Goal: Task Accomplishment & Management: Manage account settings

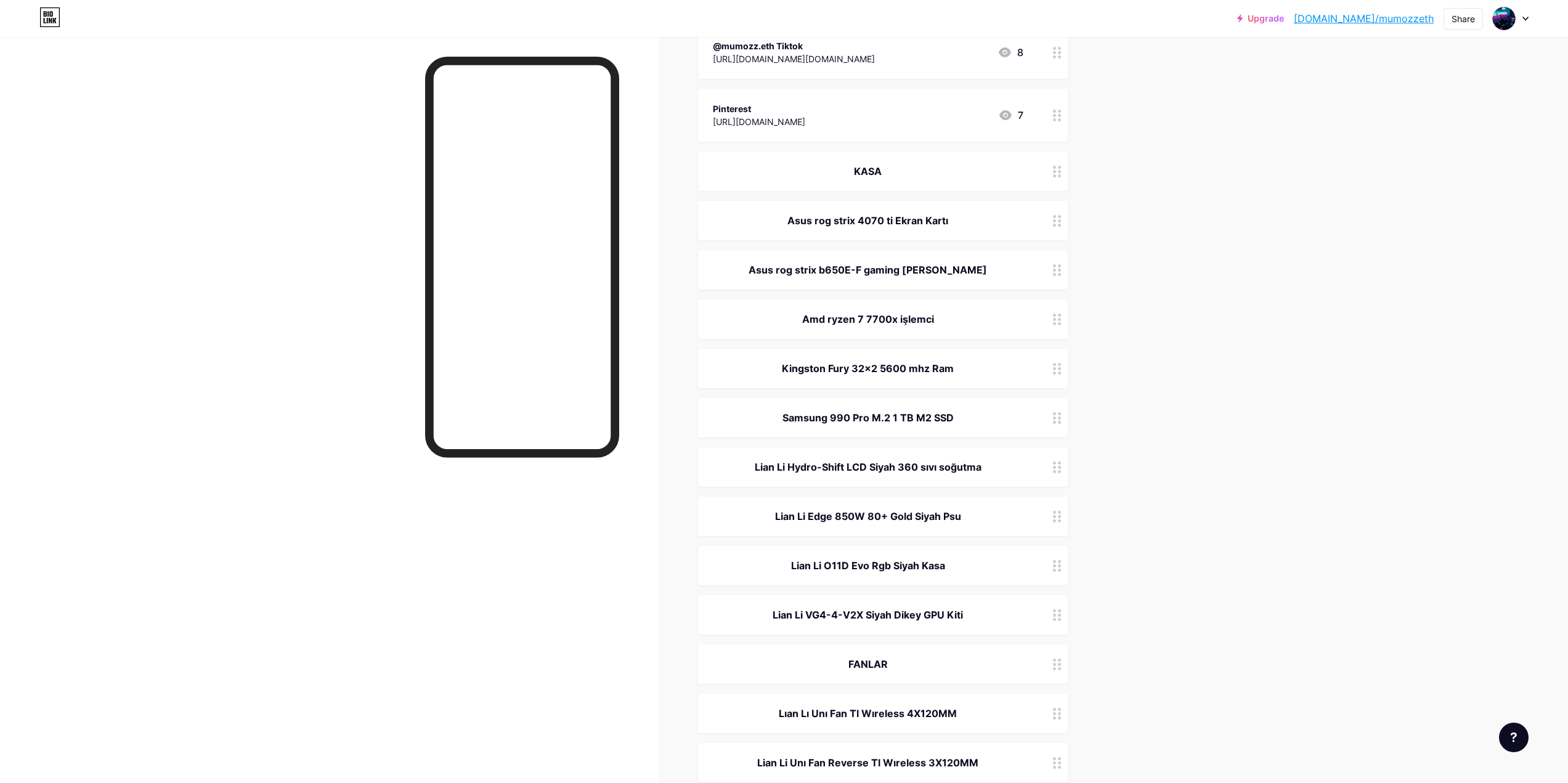
scroll to position [288, 0]
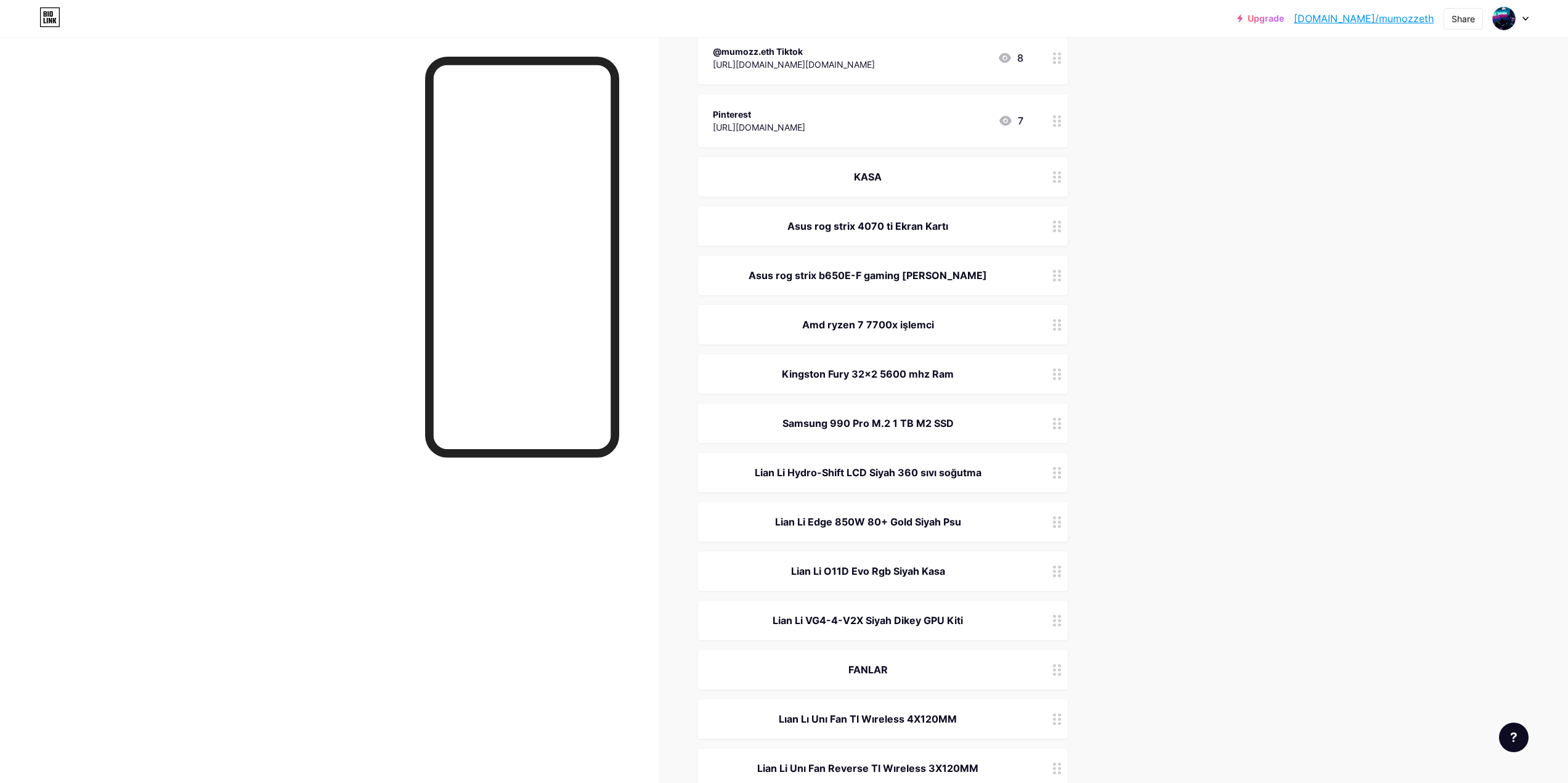
click at [962, 167] on div "KASA" at bounding box center [883, 176] width 370 height 39
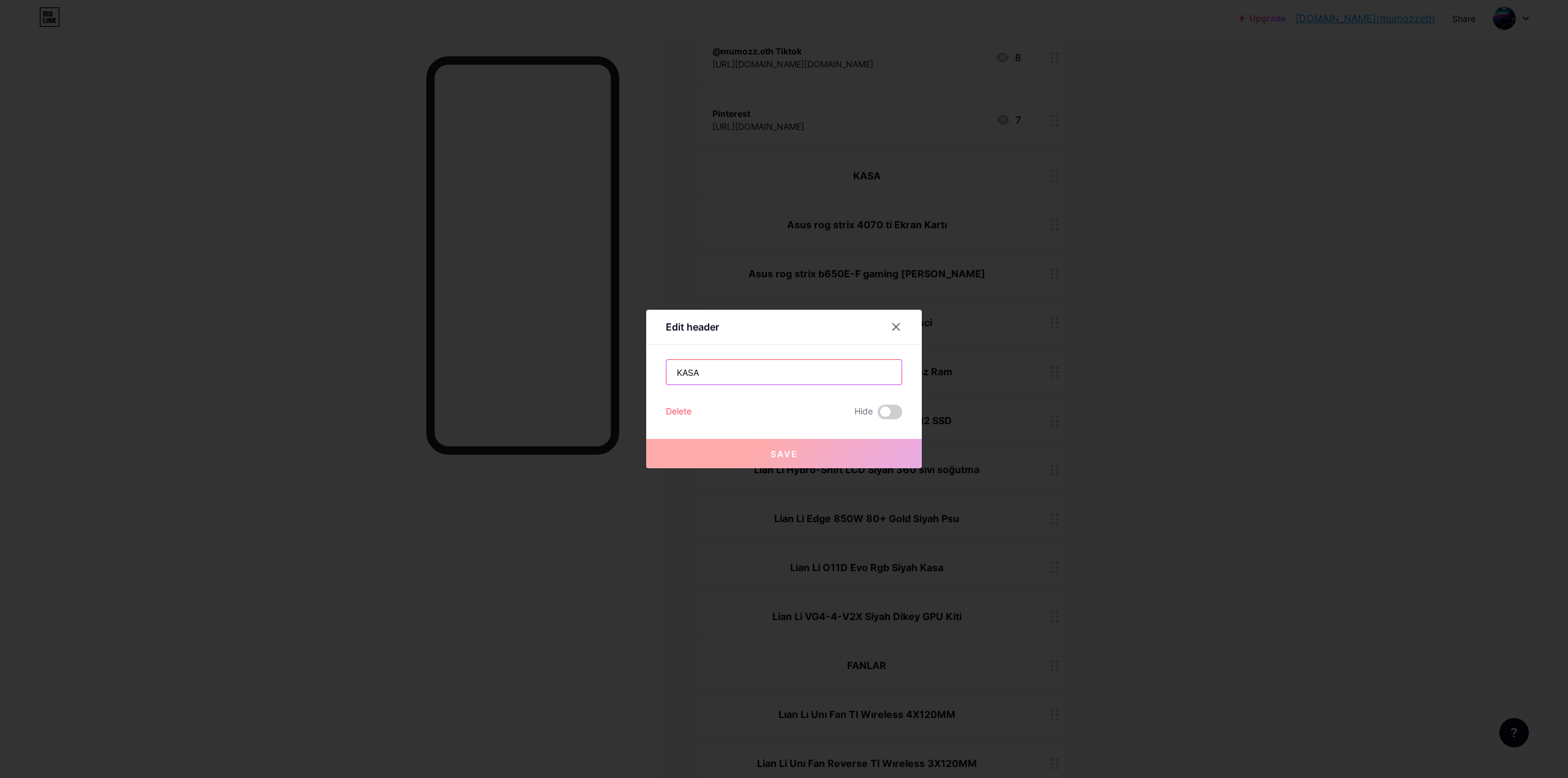
click at [738, 372] on input "KASA" at bounding box center [784, 372] width 235 height 25
type input "KASA VE BİLEŞENLER"
click at [762, 449] on button "Save" at bounding box center [784, 453] width 275 height 30
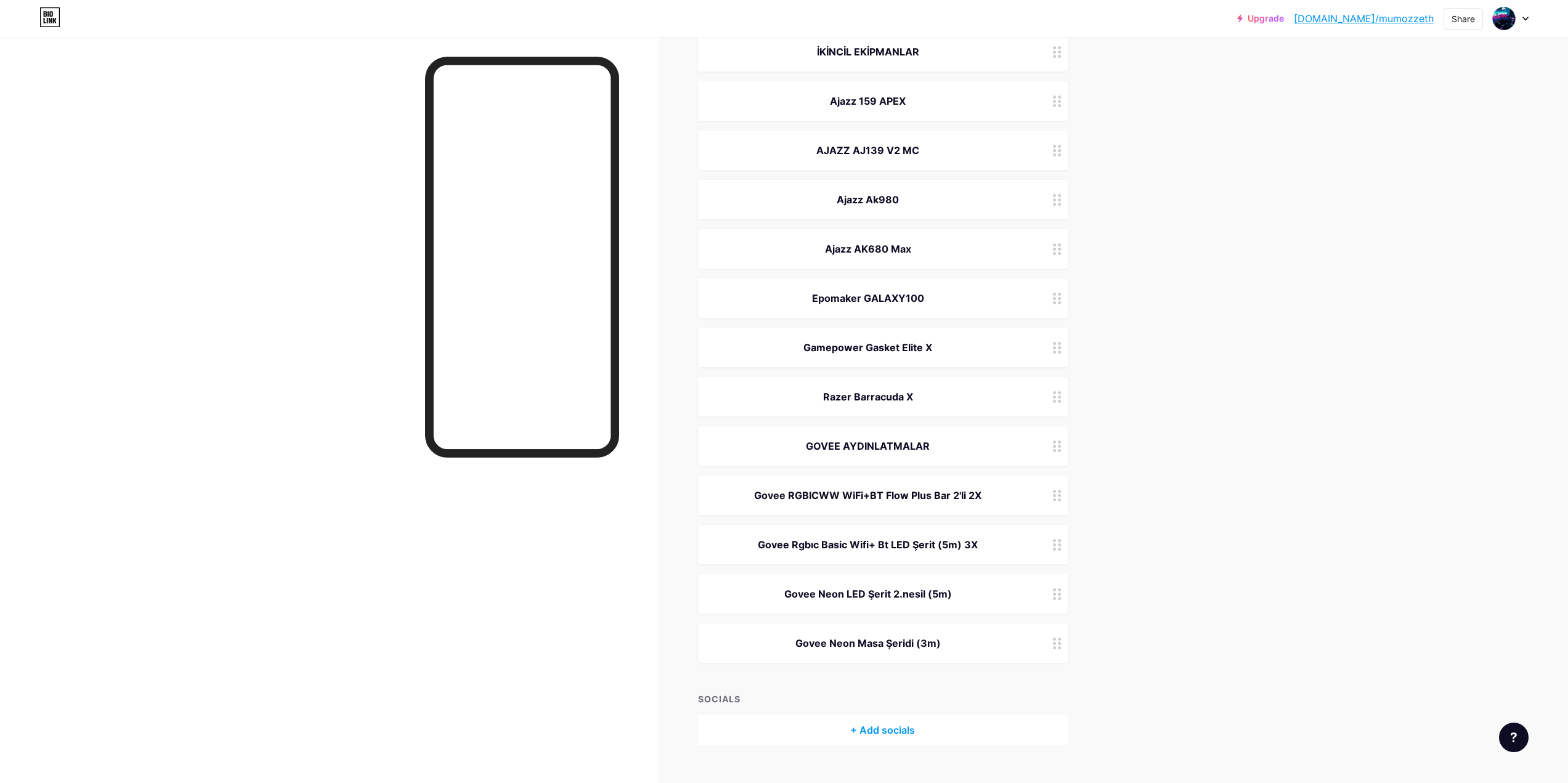
scroll to position [1767, 0]
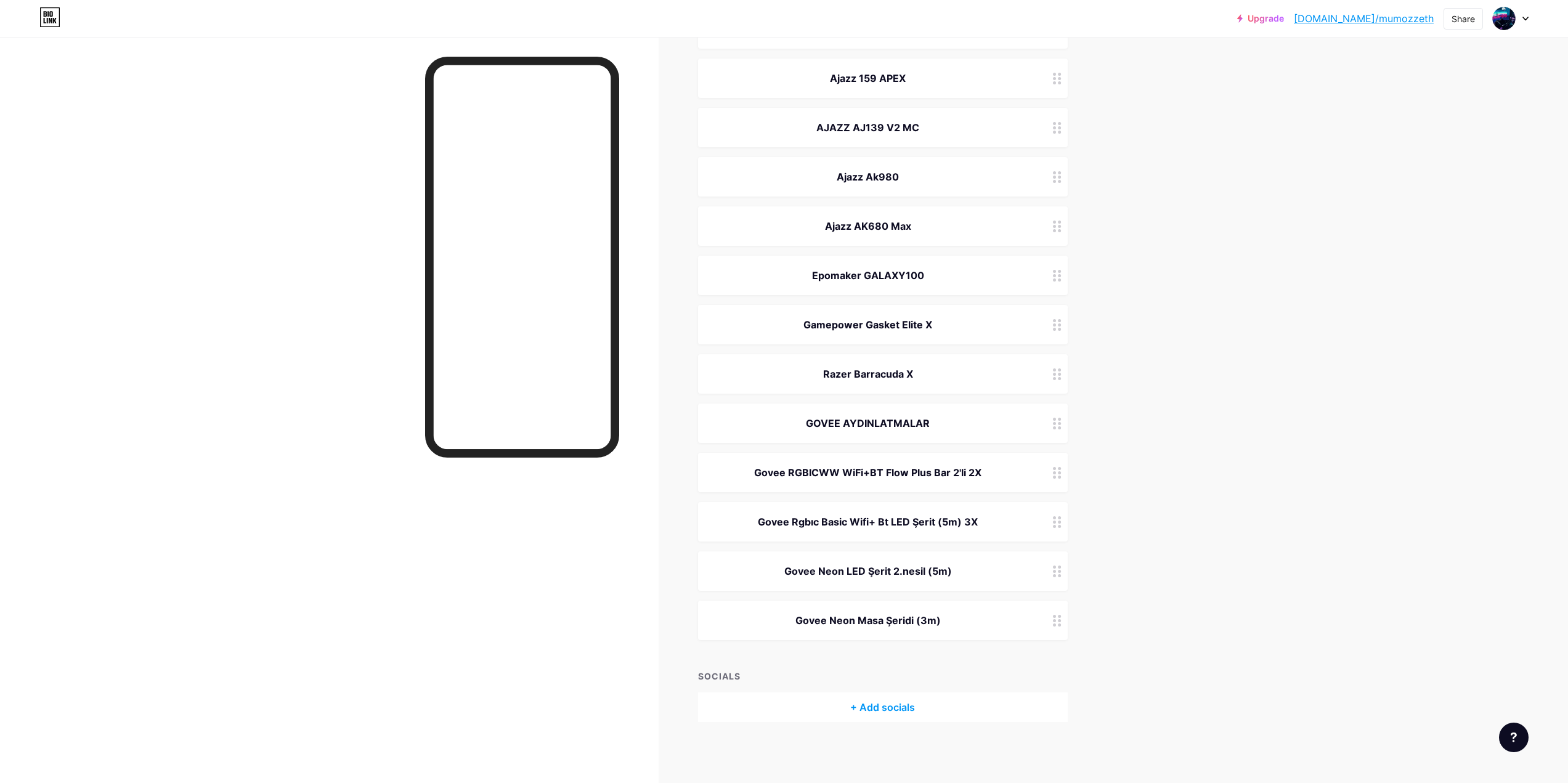
drag, startPoint x: 805, startPoint y: 609, endPoint x: 961, endPoint y: 604, distance: 156.1
click at [961, 604] on div "Govee Neon Masa Şeridi (3m)" at bounding box center [883, 620] width 370 height 39
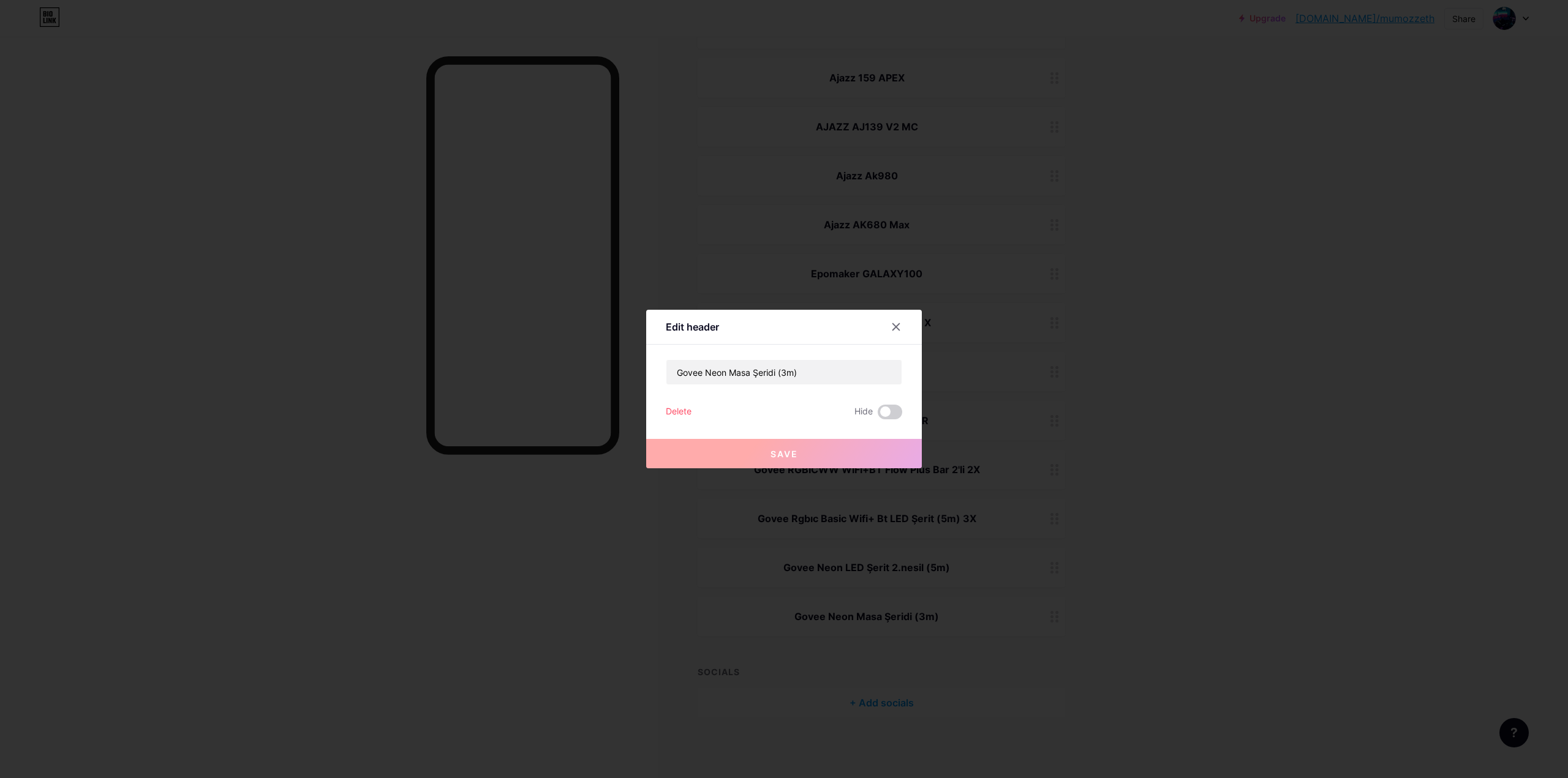
click at [983, 517] on div at bounding box center [784, 389] width 1568 height 778
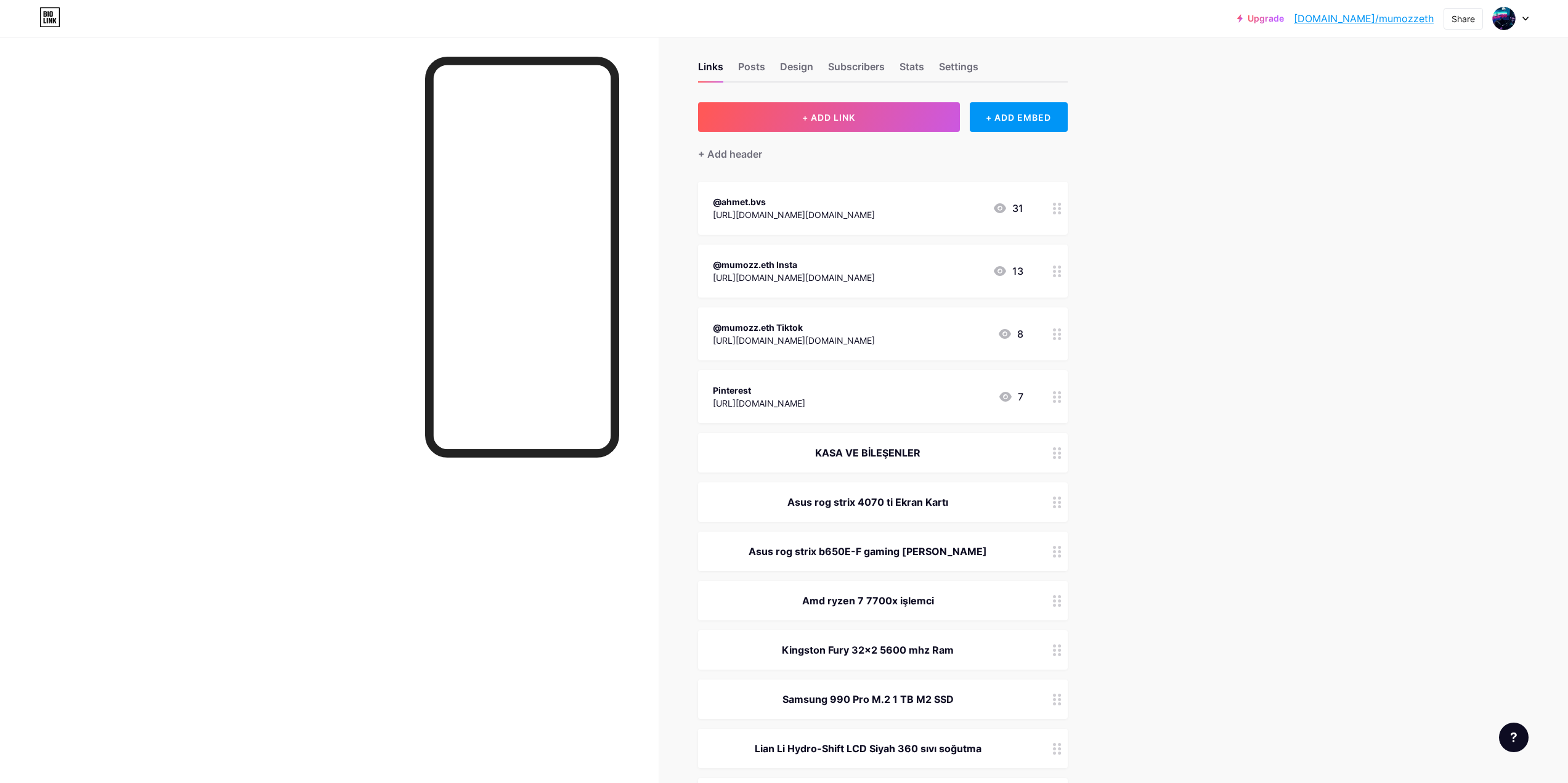
scroll to position [0, 0]
